Goal: Transaction & Acquisition: Purchase product/service

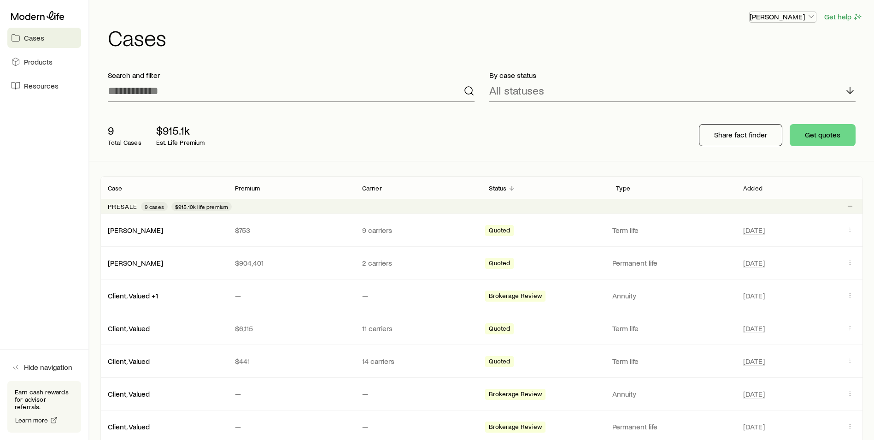
click at [793, 16] on p "[PERSON_NAME]" at bounding box center [783, 16] width 66 height 9
click at [783, 41] on span "Licenses and contracts" at bounding box center [765, 41] width 76 height 9
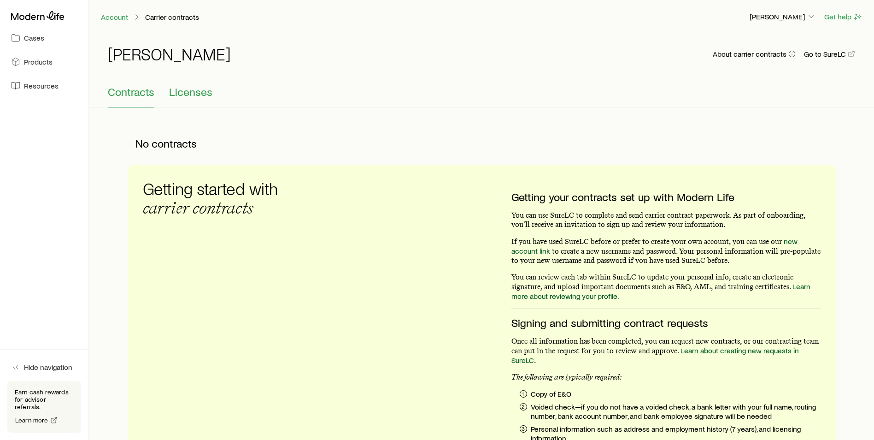
click at [194, 93] on span "Licenses" at bounding box center [190, 91] width 43 height 13
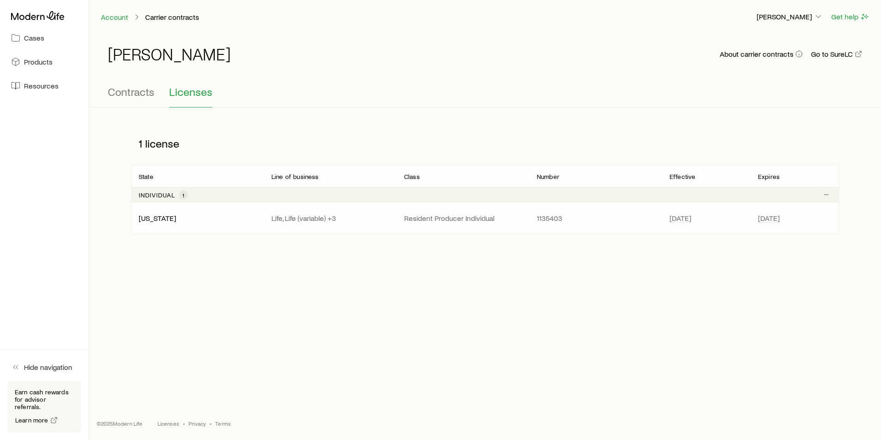
click at [328, 215] on p "Life, Life (variable) +3" at bounding box center [330, 217] width 118 height 9
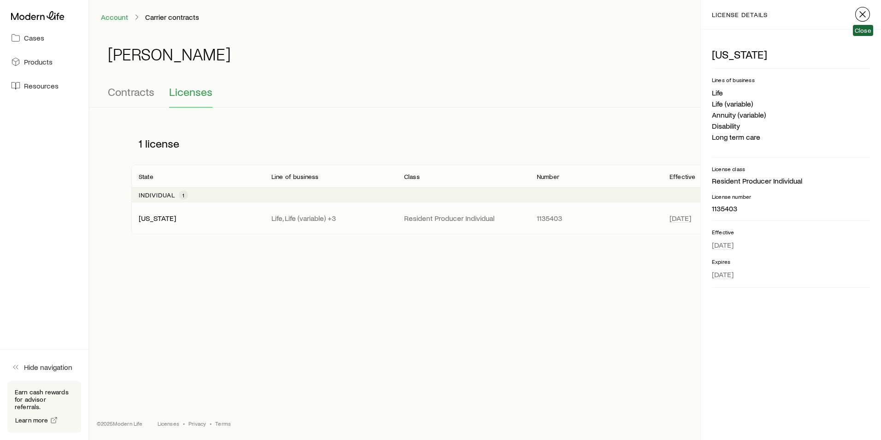
click at [864, 16] on line "button" at bounding box center [863, 15] width 6 height 6
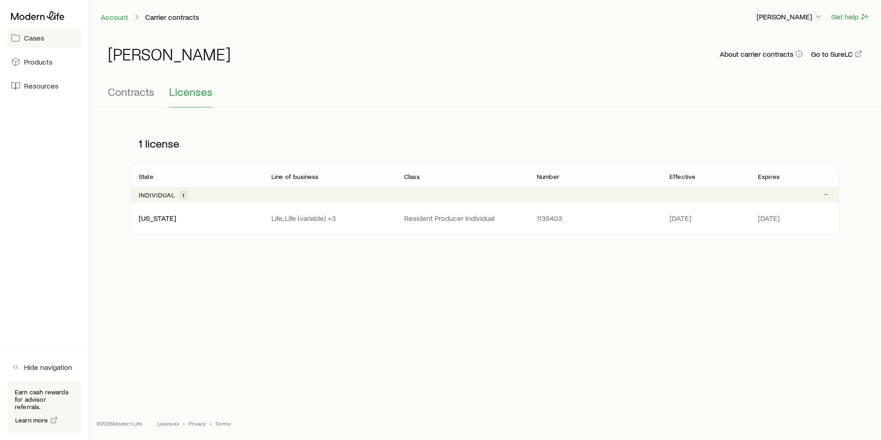
click at [31, 41] on span "Cases" at bounding box center [34, 37] width 20 height 9
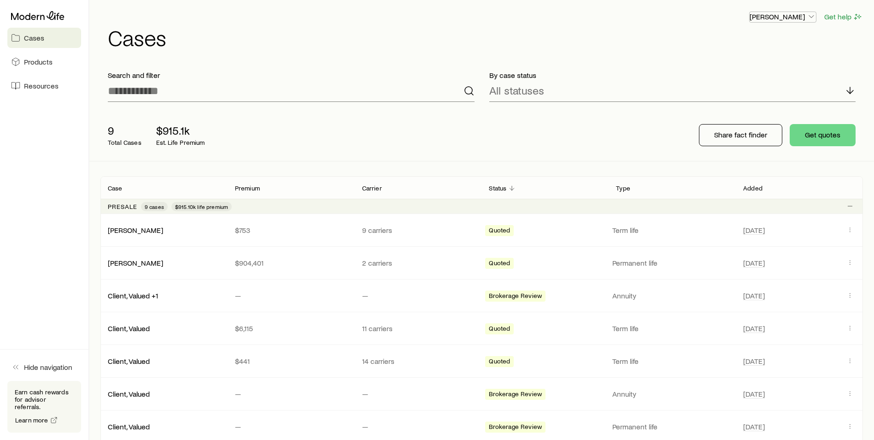
click at [805, 18] on p "[PERSON_NAME]" at bounding box center [783, 16] width 66 height 9
click at [806, 18] on p "[PERSON_NAME]" at bounding box center [783, 16] width 66 height 9
click at [206, 229] on div "[PERSON_NAME]" at bounding box center [163, 229] width 127 height 9
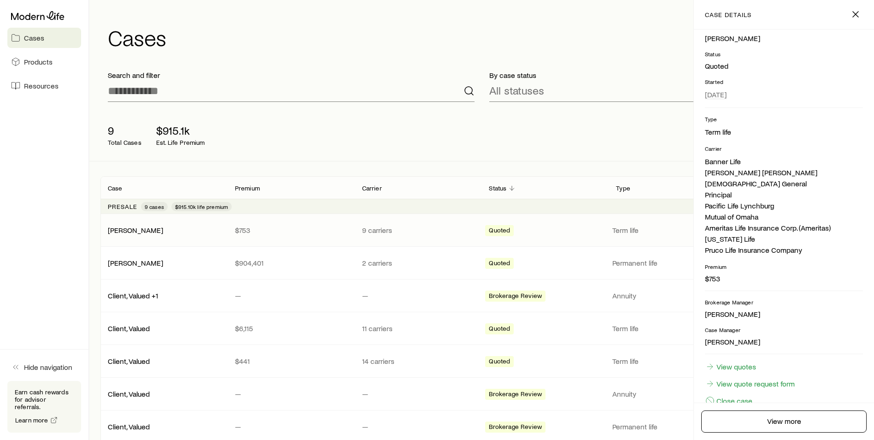
scroll to position [91, 0]
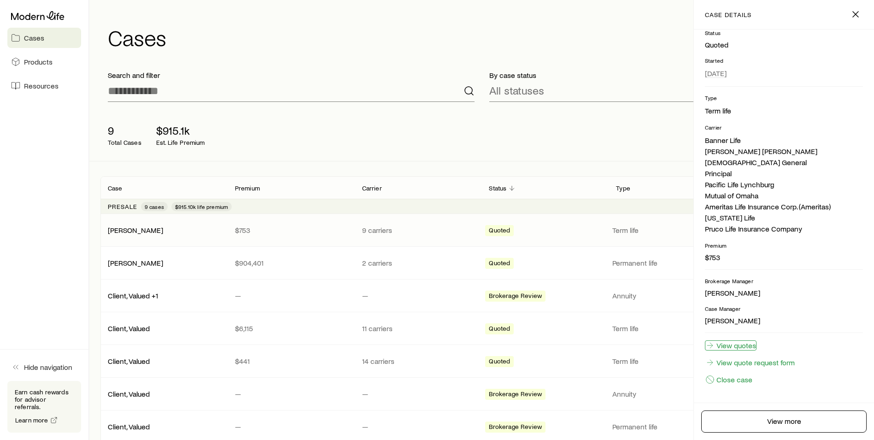
click at [732, 346] on link "View quotes" at bounding box center [731, 345] width 52 height 10
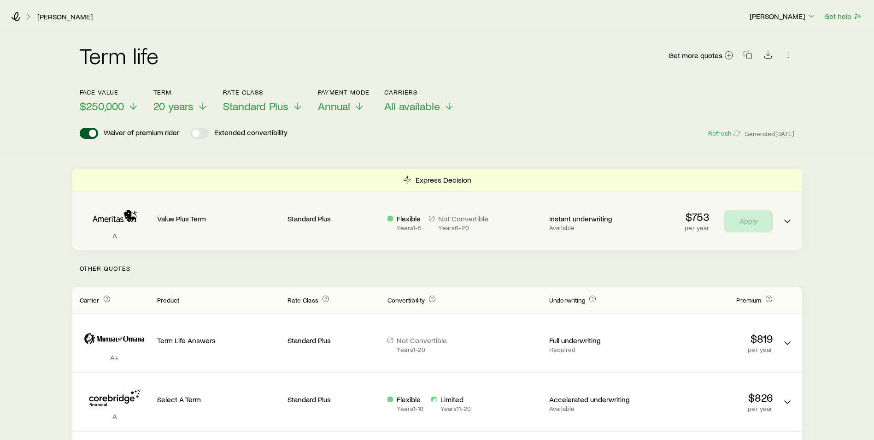
click at [780, 222] on span "Term quotes" at bounding box center [787, 223] width 15 height 9
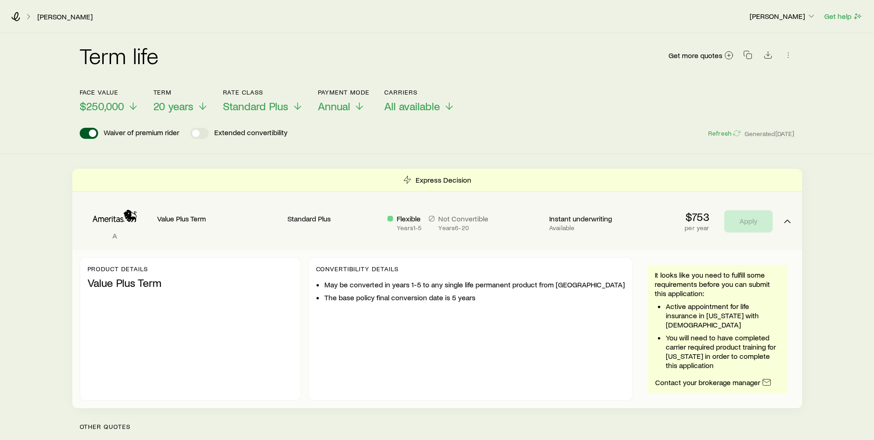
click at [333, 227] on div "Standard Plus" at bounding box center [334, 217] width 93 height 36
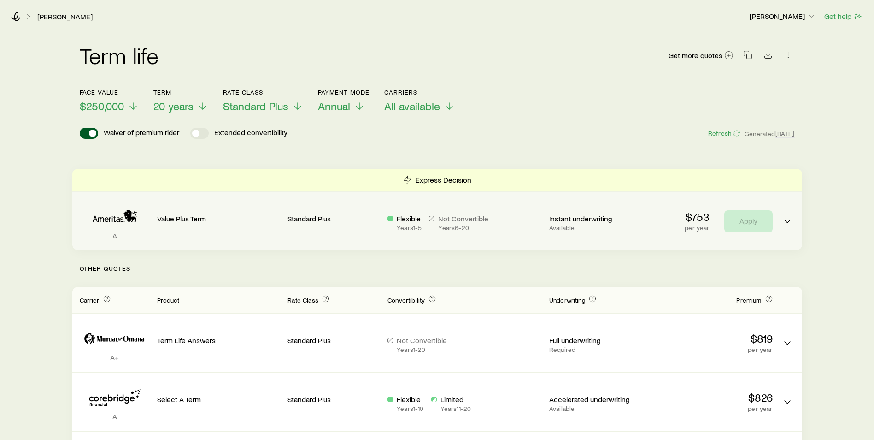
click at [333, 227] on div "Standard Plus" at bounding box center [334, 217] width 93 height 36
